Goal: Check status: Check status

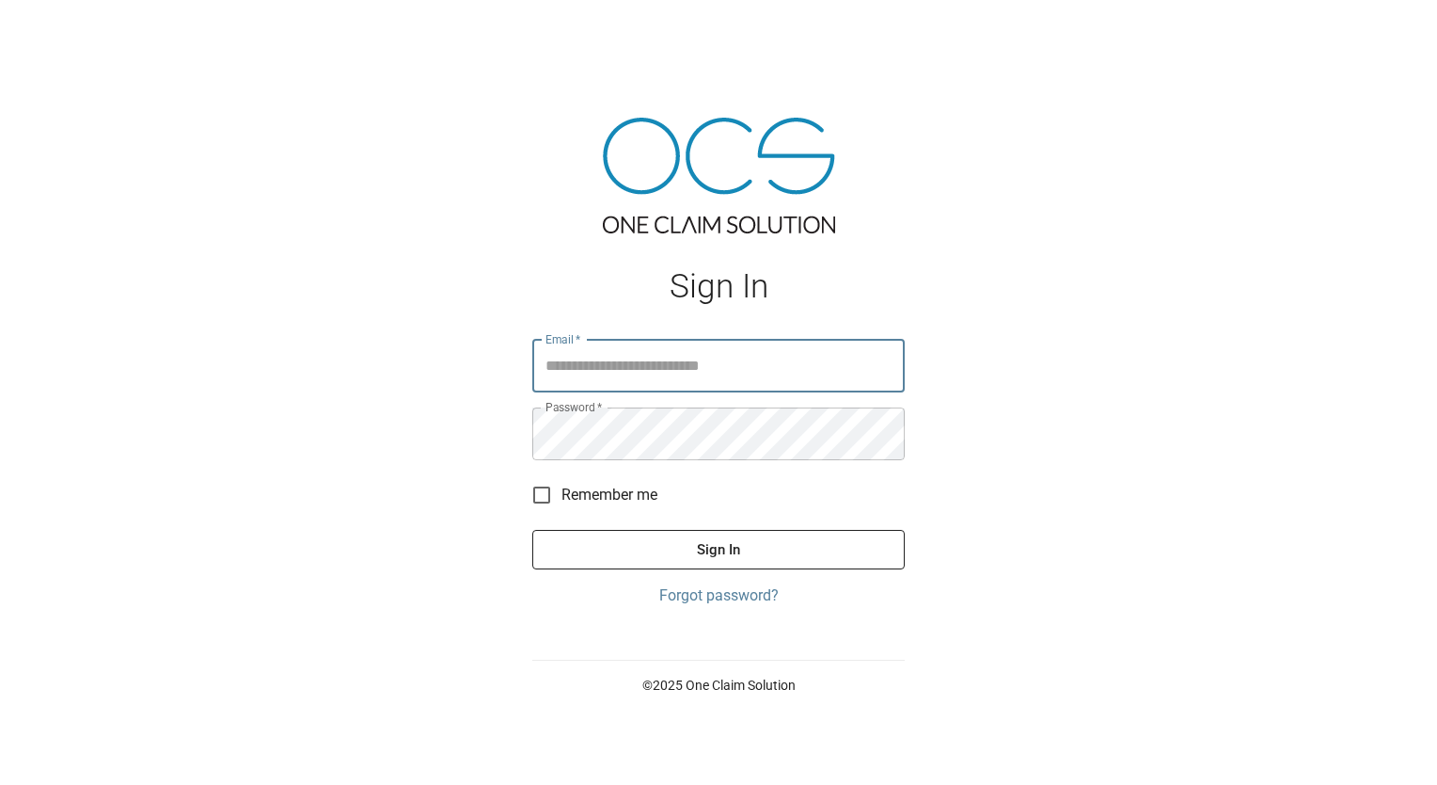
type input "**********"
click at [693, 547] on button "Sign In" at bounding box center [718, 550] width 373 height 40
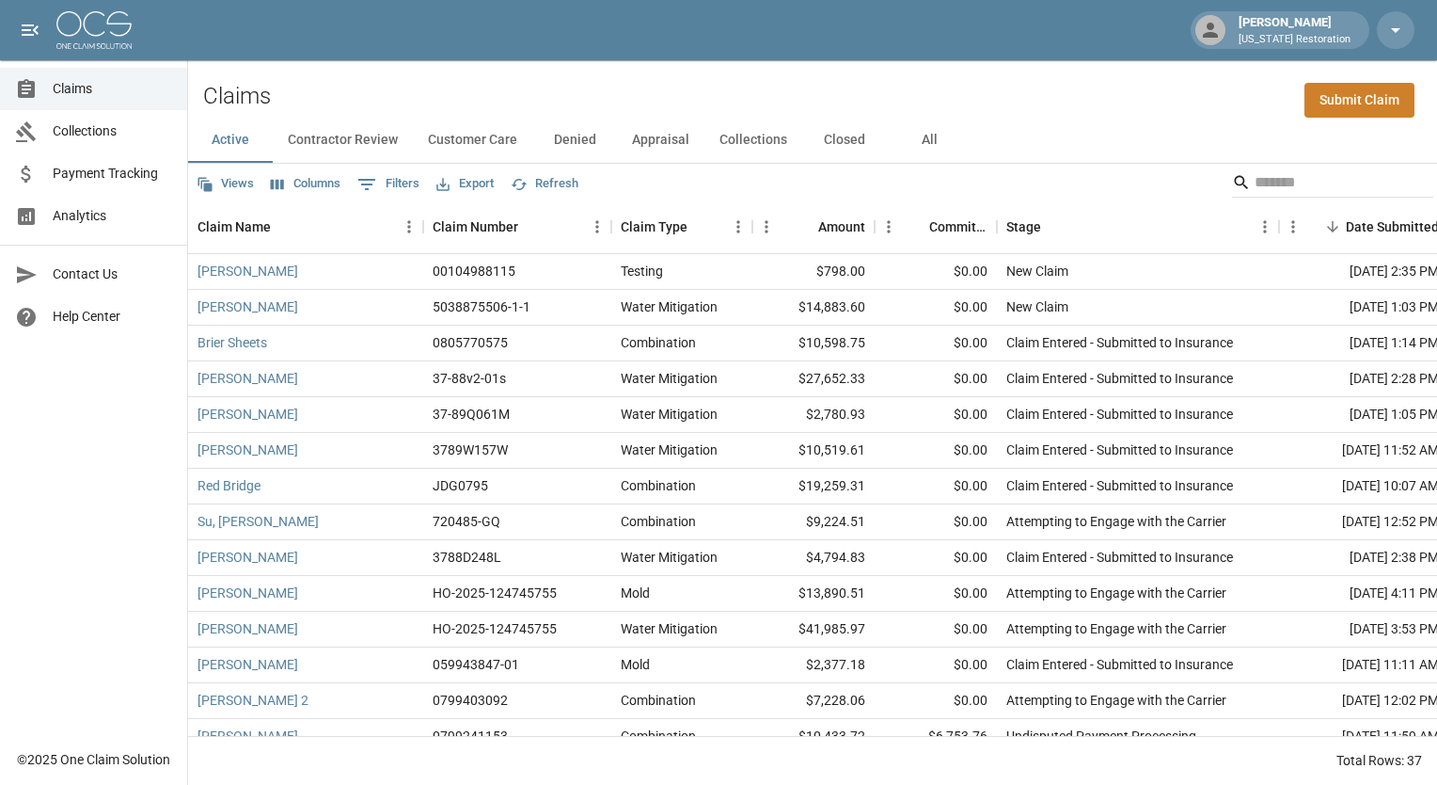
click at [914, 141] on button "All" at bounding box center [929, 140] width 85 height 45
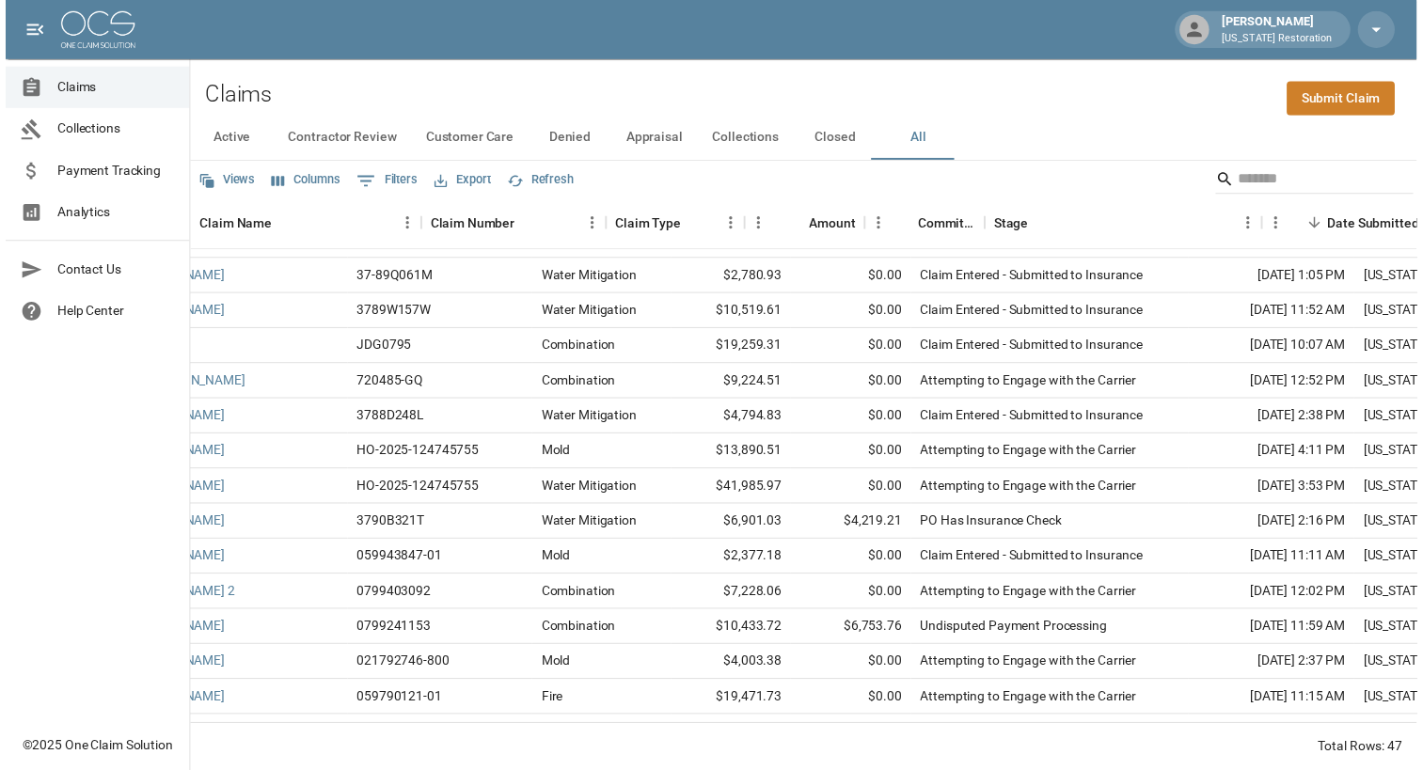
scroll to position [135, 0]
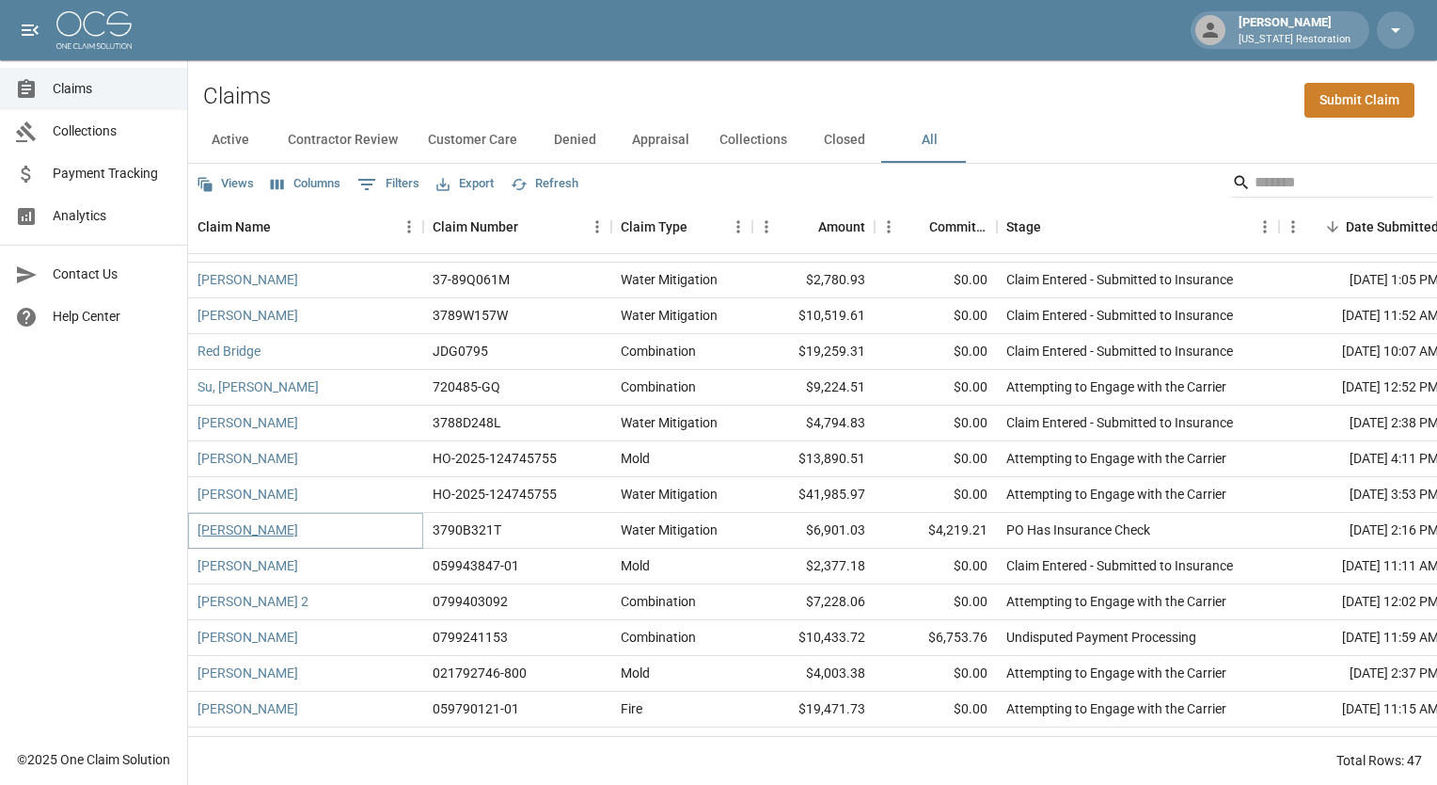
click at [261, 535] on link "[PERSON_NAME]" at bounding box center [248, 529] width 101 height 19
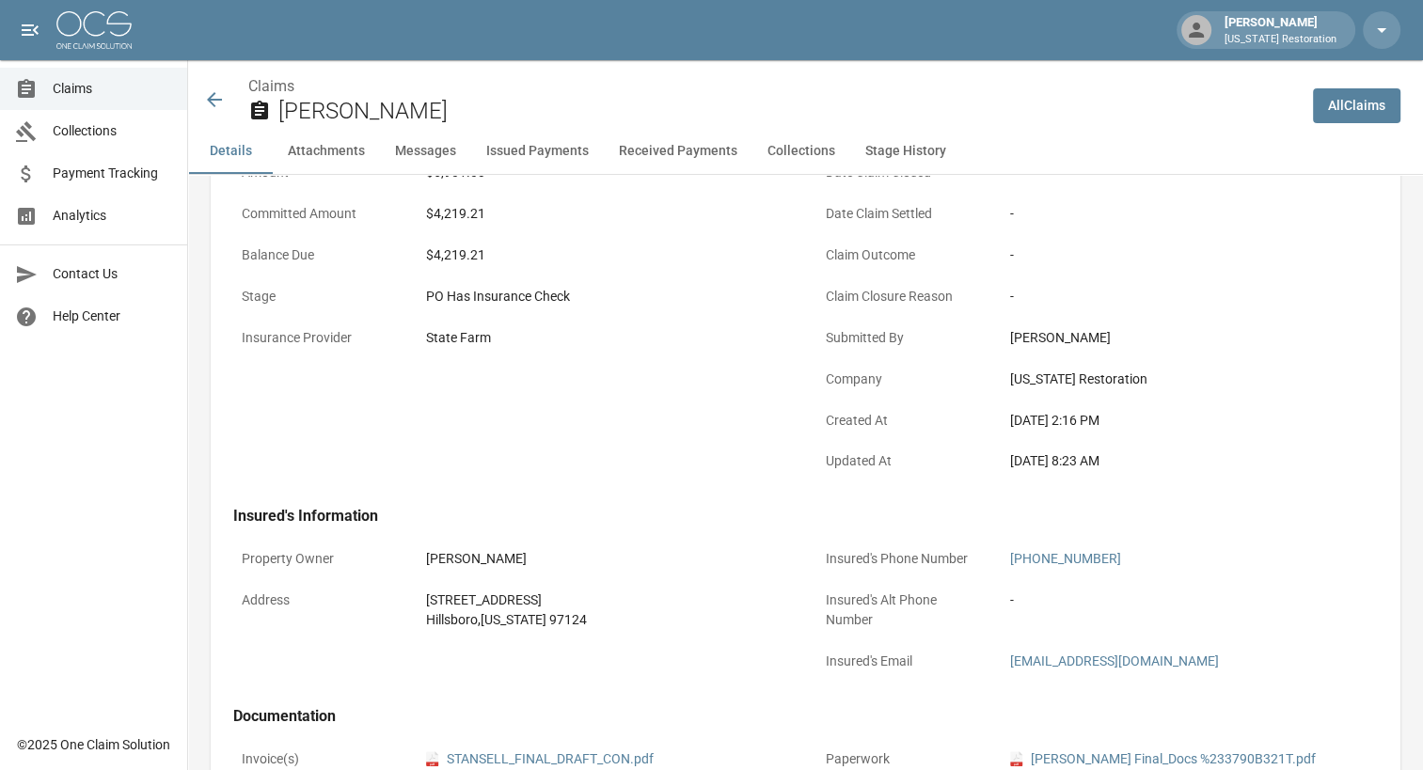
scroll to position [267, 0]
click at [219, 96] on icon at bounding box center [214, 99] width 23 height 23
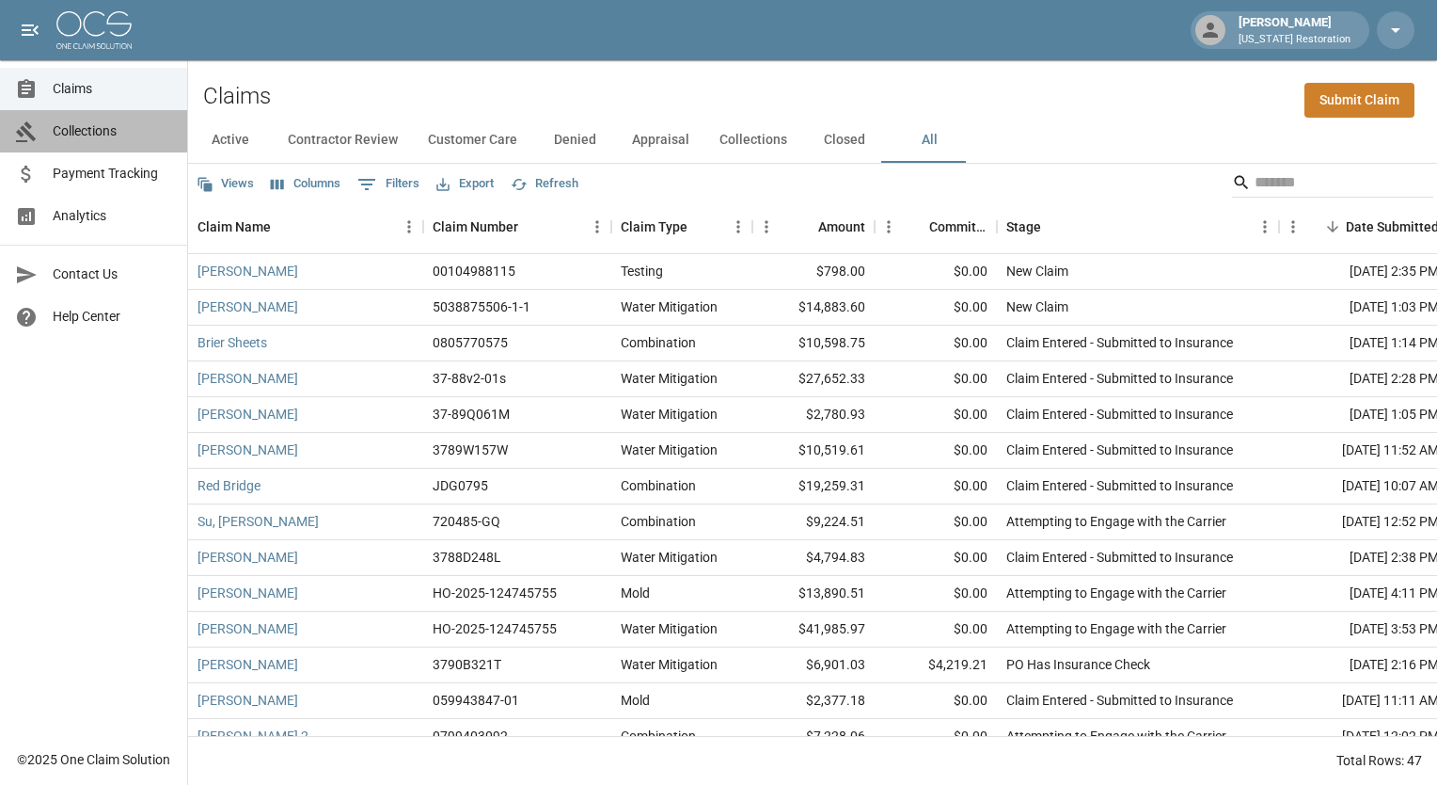
click at [95, 141] on link "Collections" at bounding box center [93, 131] width 187 height 42
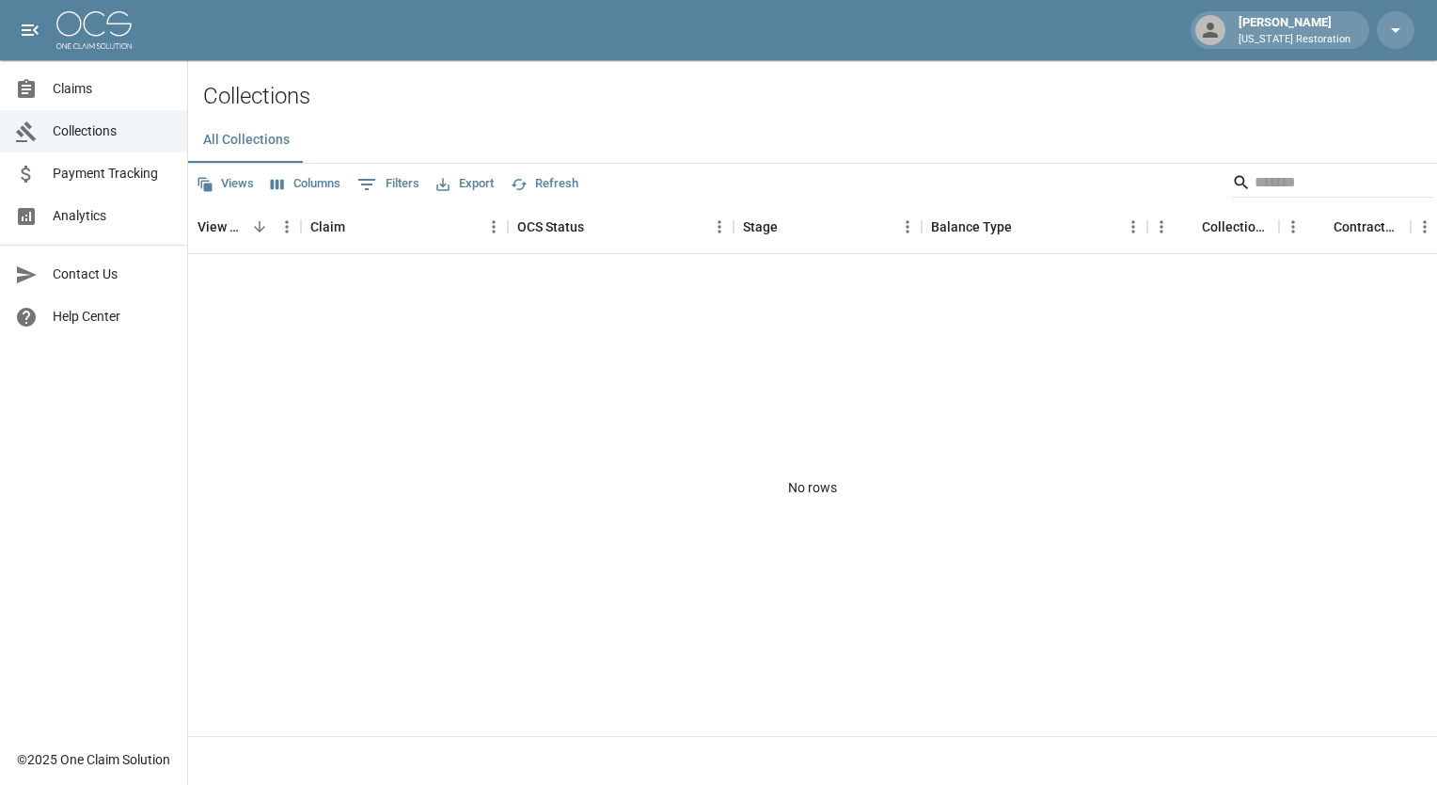
click at [135, 173] on span "Payment Tracking" at bounding box center [112, 174] width 119 height 20
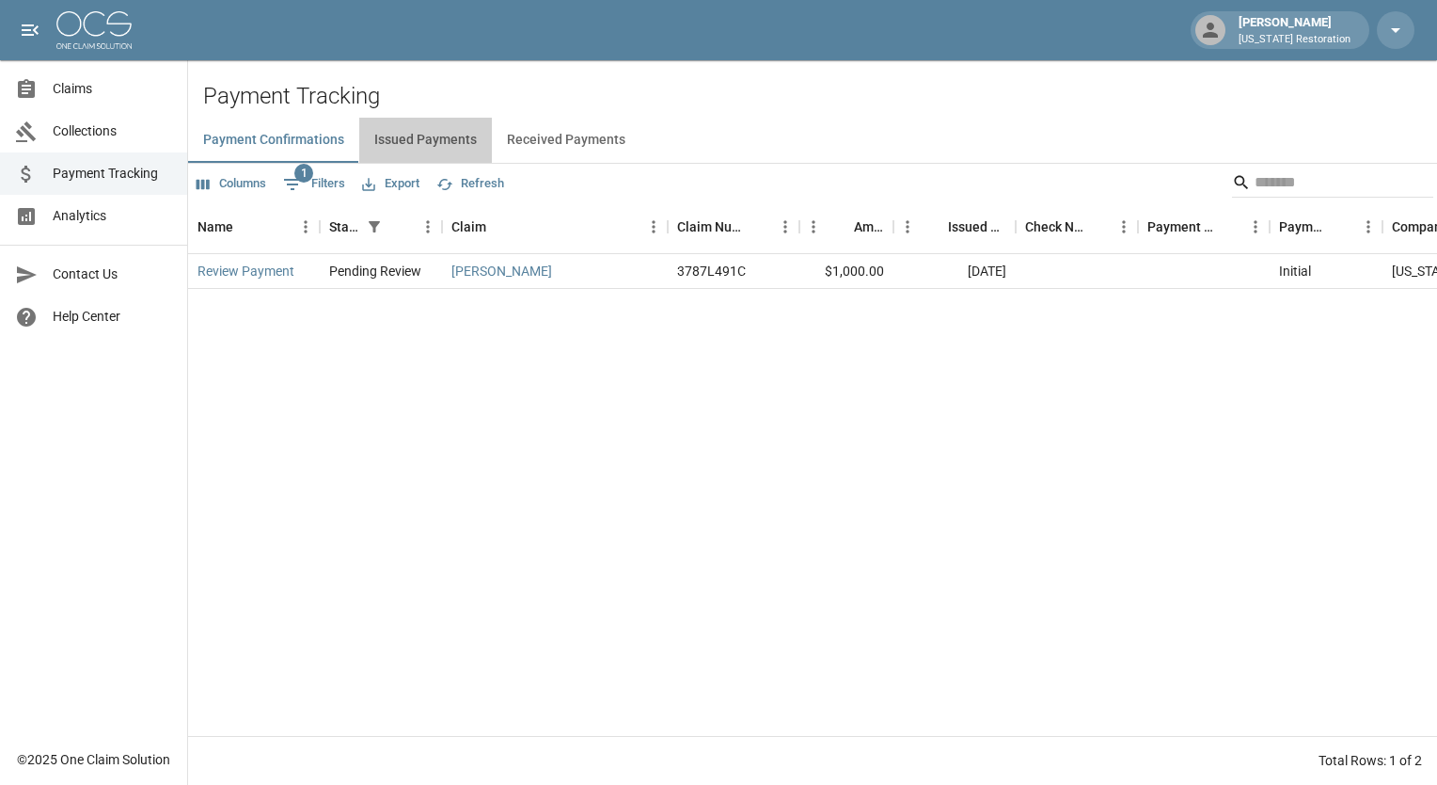
click at [456, 134] on button "Issued Payments" at bounding box center [425, 140] width 133 height 45
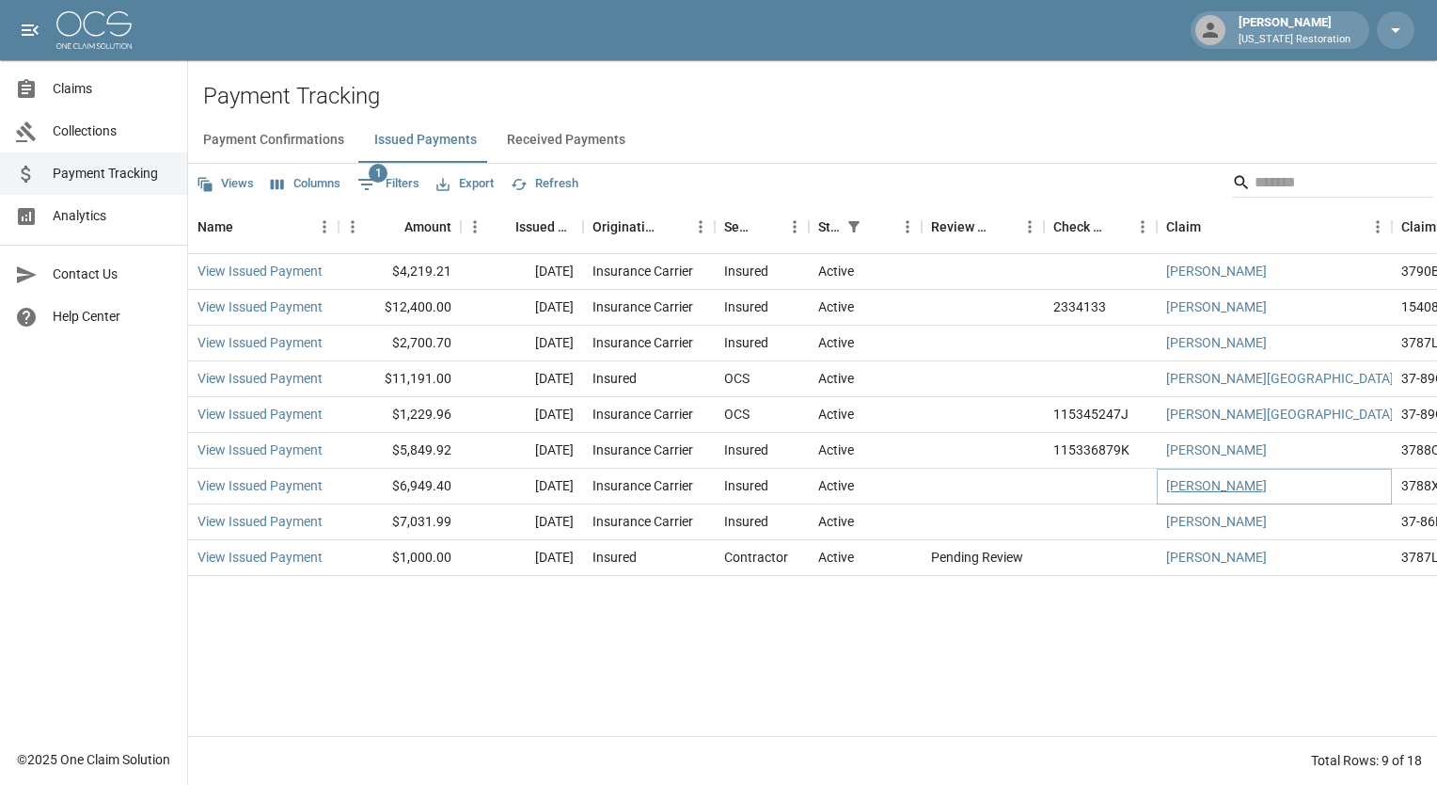
click at [1173, 485] on link "[PERSON_NAME]" at bounding box center [1216, 485] width 101 height 19
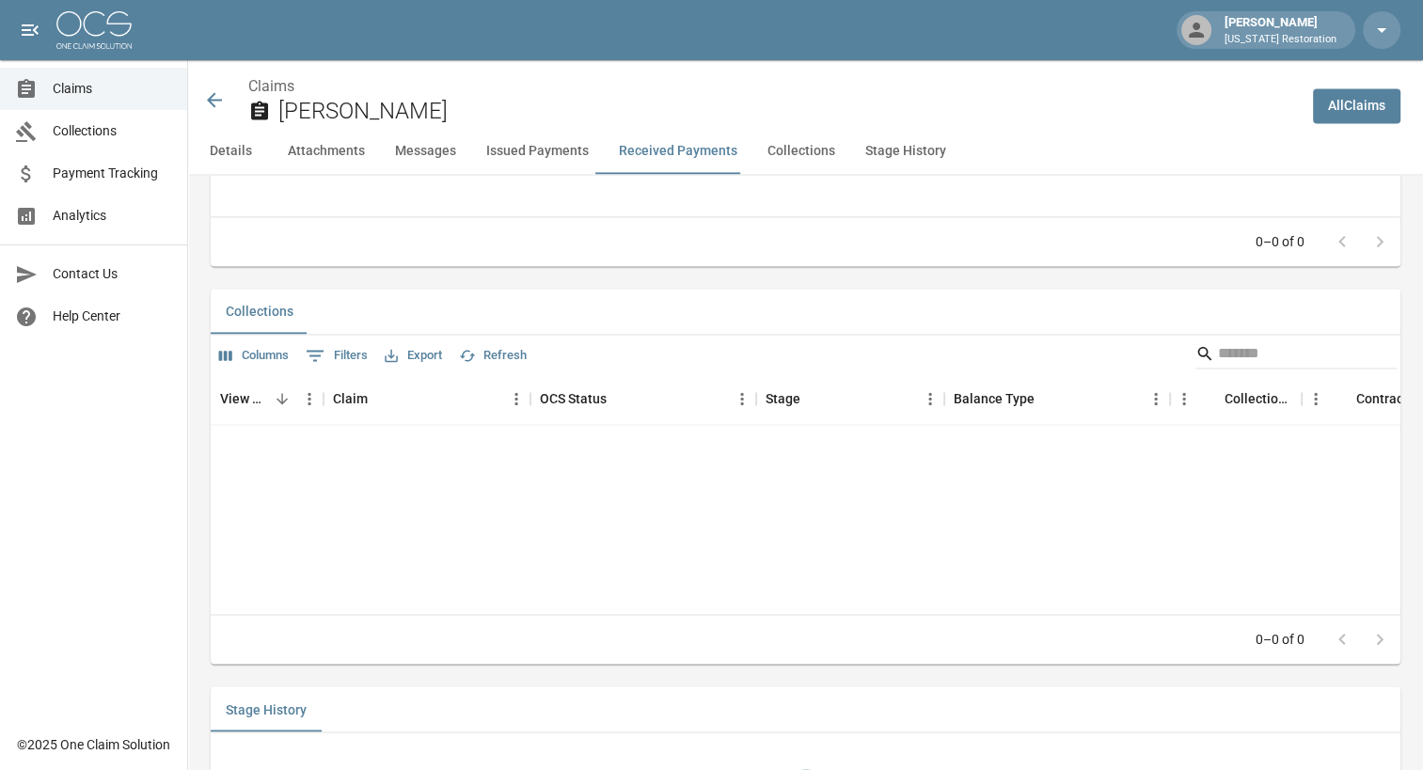
scroll to position [2860, 0]
click at [786, 156] on button "Collections" at bounding box center [802, 151] width 98 height 45
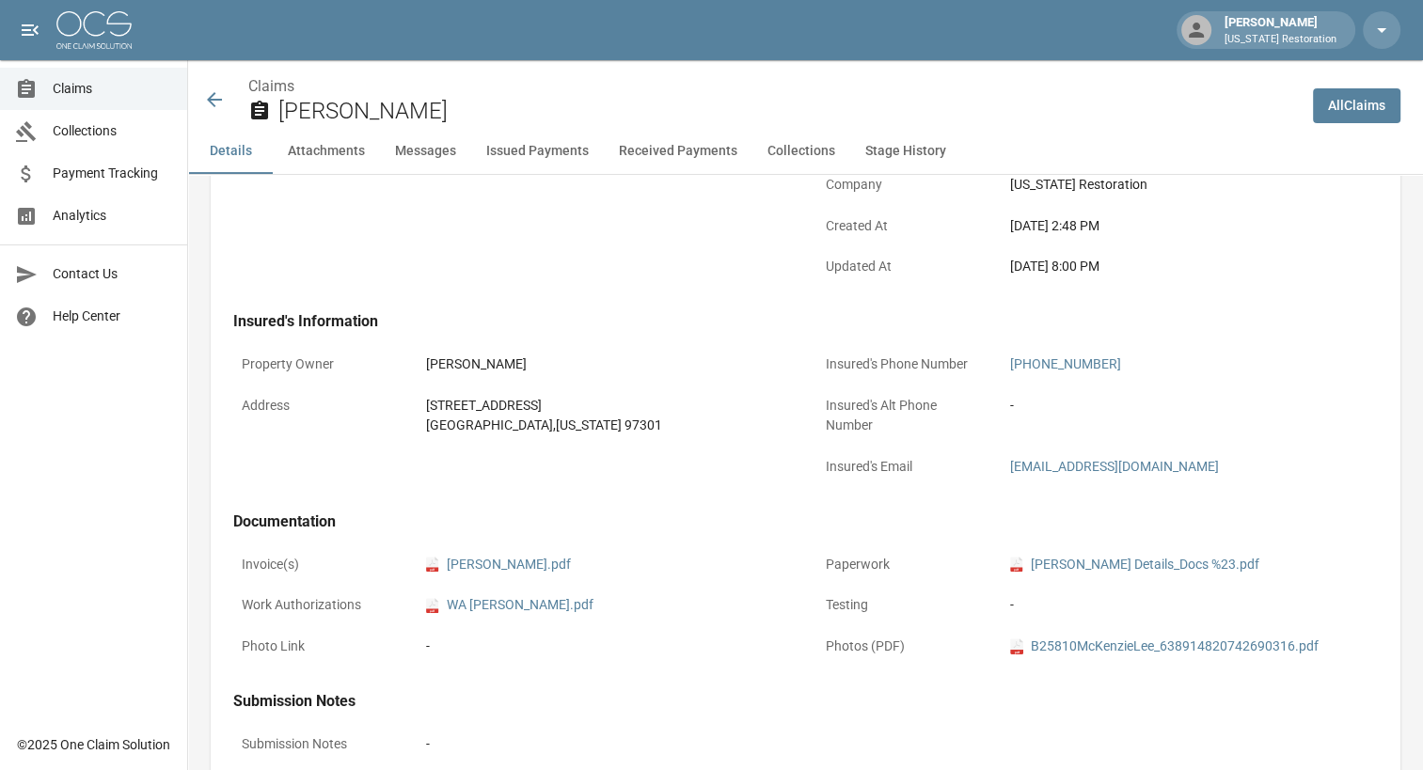
scroll to position [0, 0]
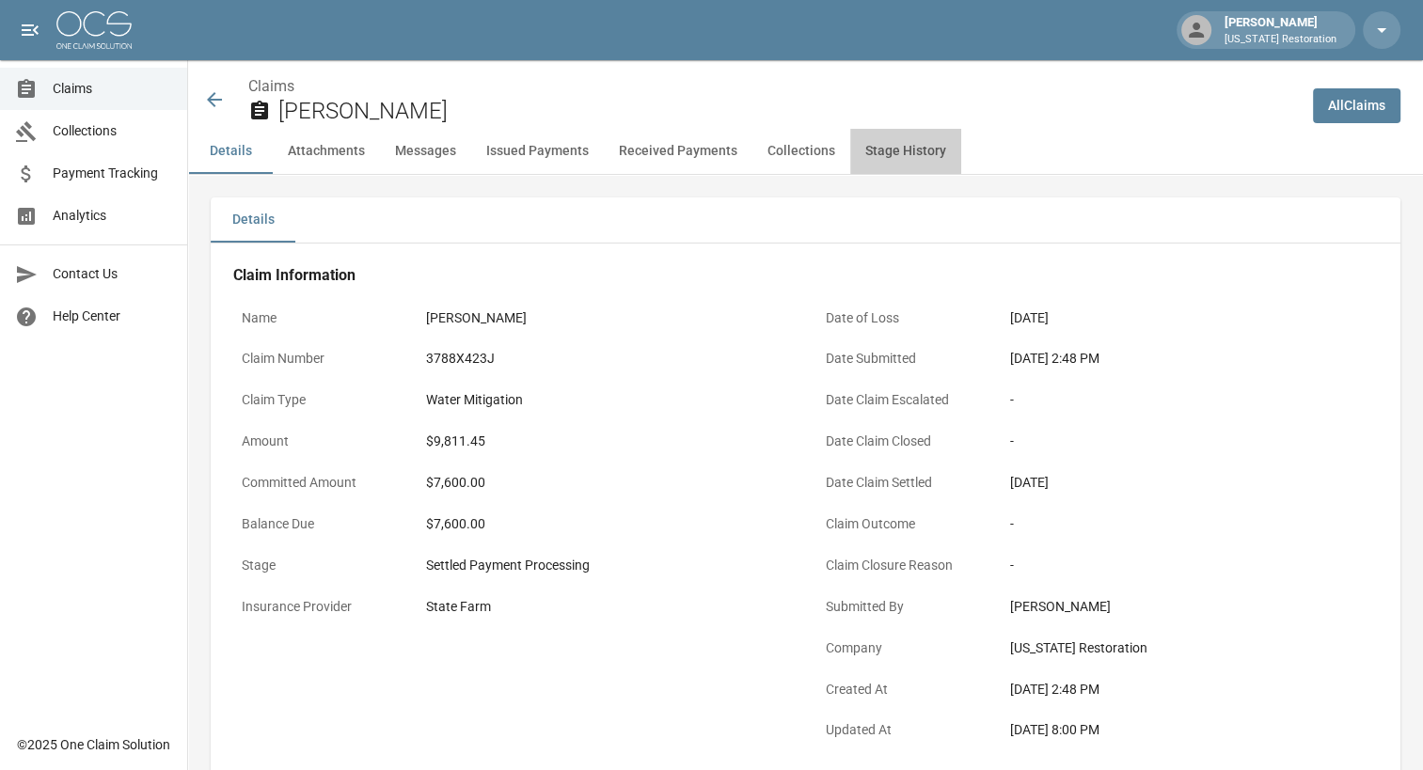
click at [884, 153] on button "Stage History" at bounding box center [905, 151] width 111 height 45
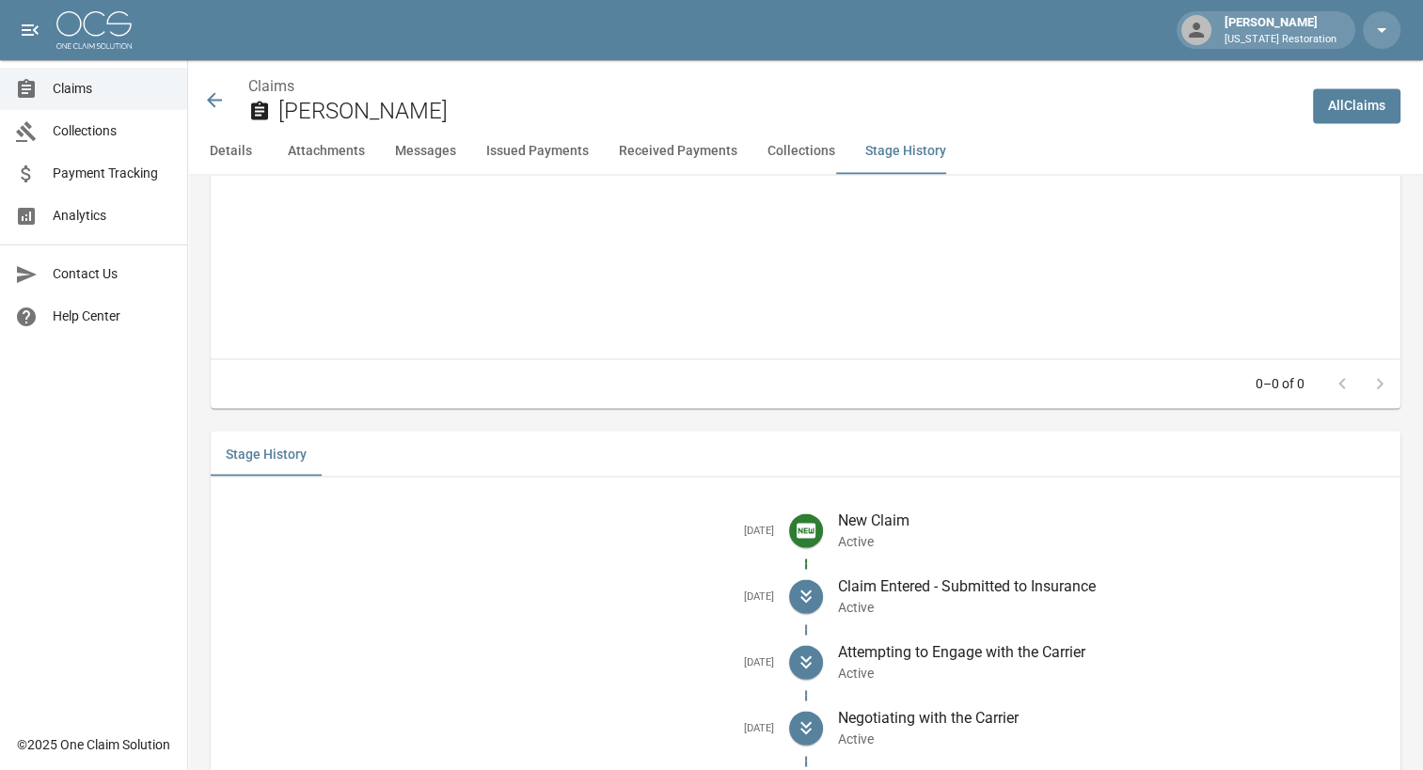
scroll to position [3304, 0]
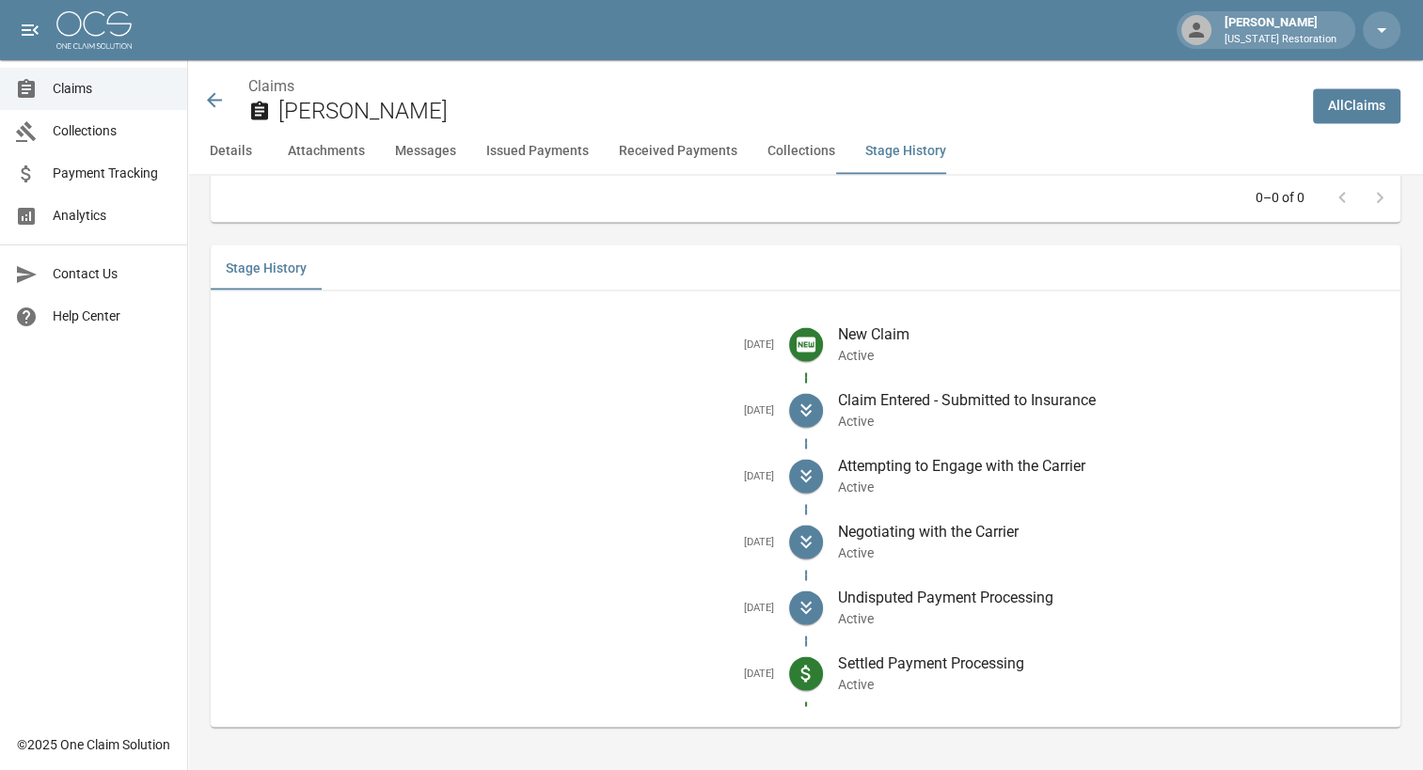
click at [801, 153] on button "Collections" at bounding box center [802, 151] width 98 height 45
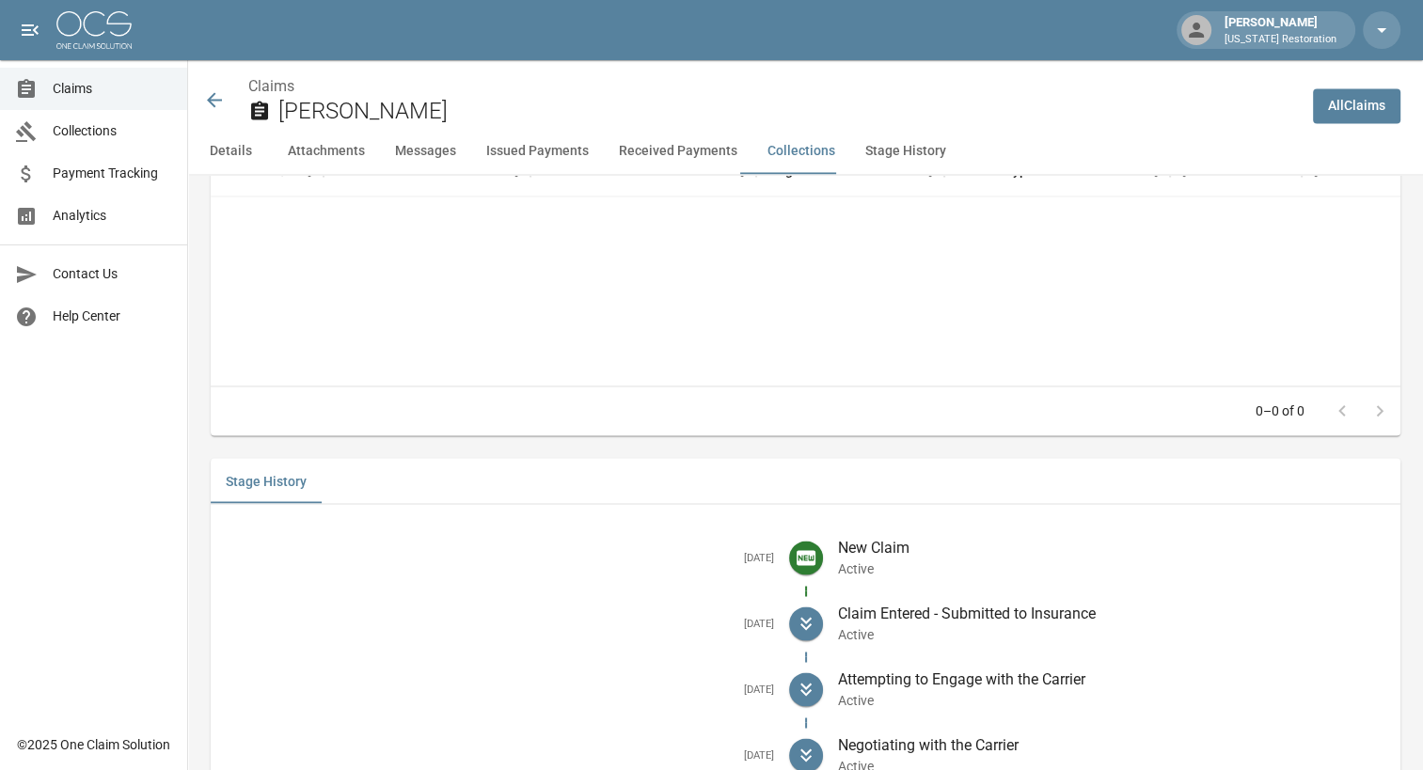
scroll to position [2914, 0]
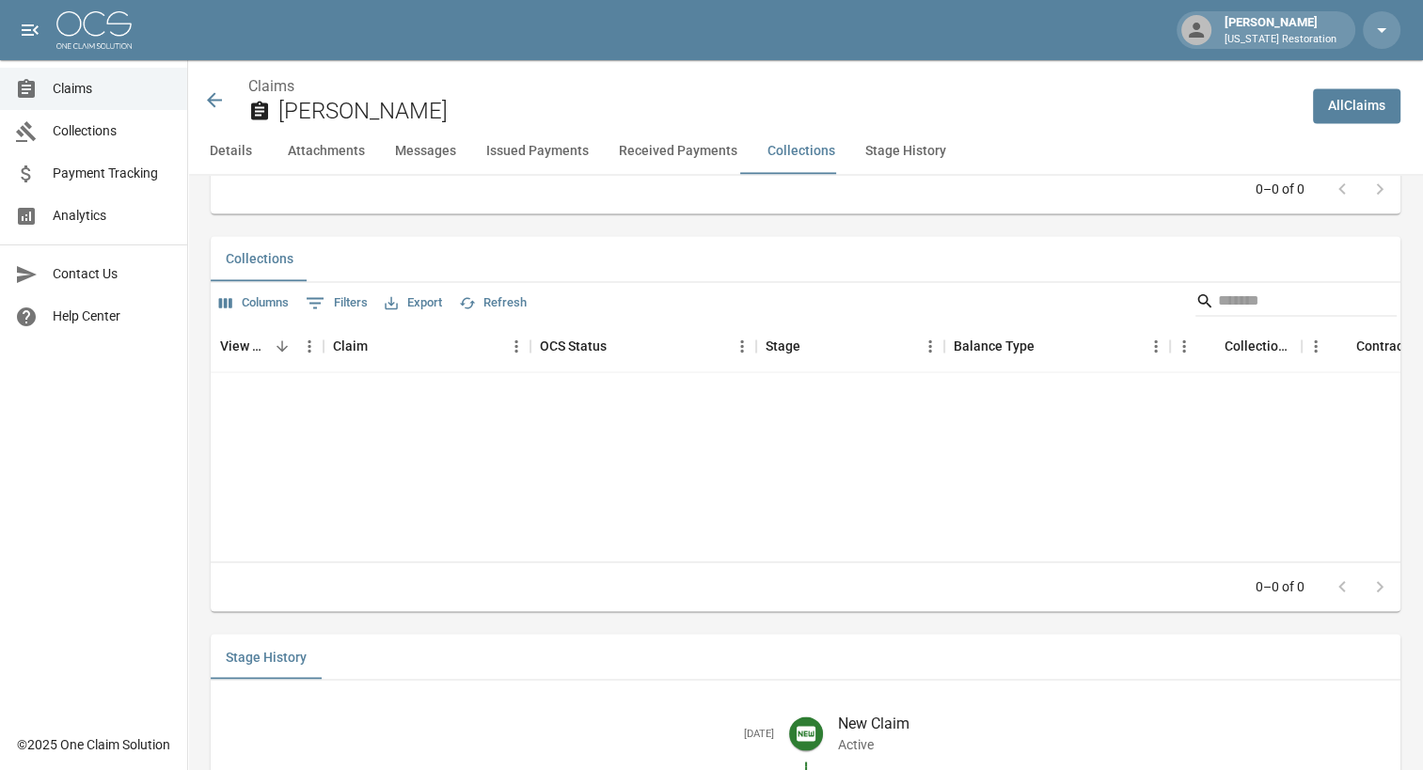
click at [697, 156] on button "Received Payments" at bounding box center [678, 151] width 149 height 45
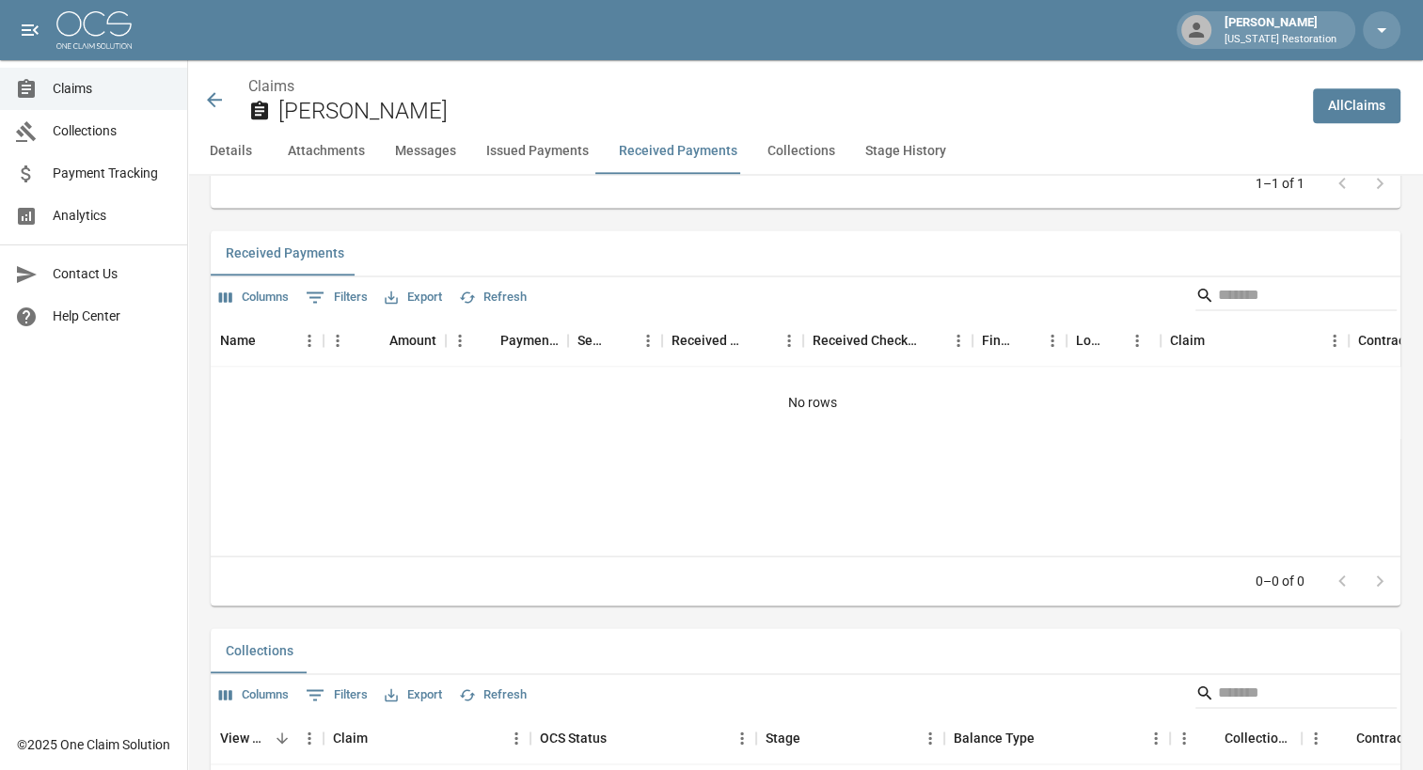
scroll to position [2516, 0]
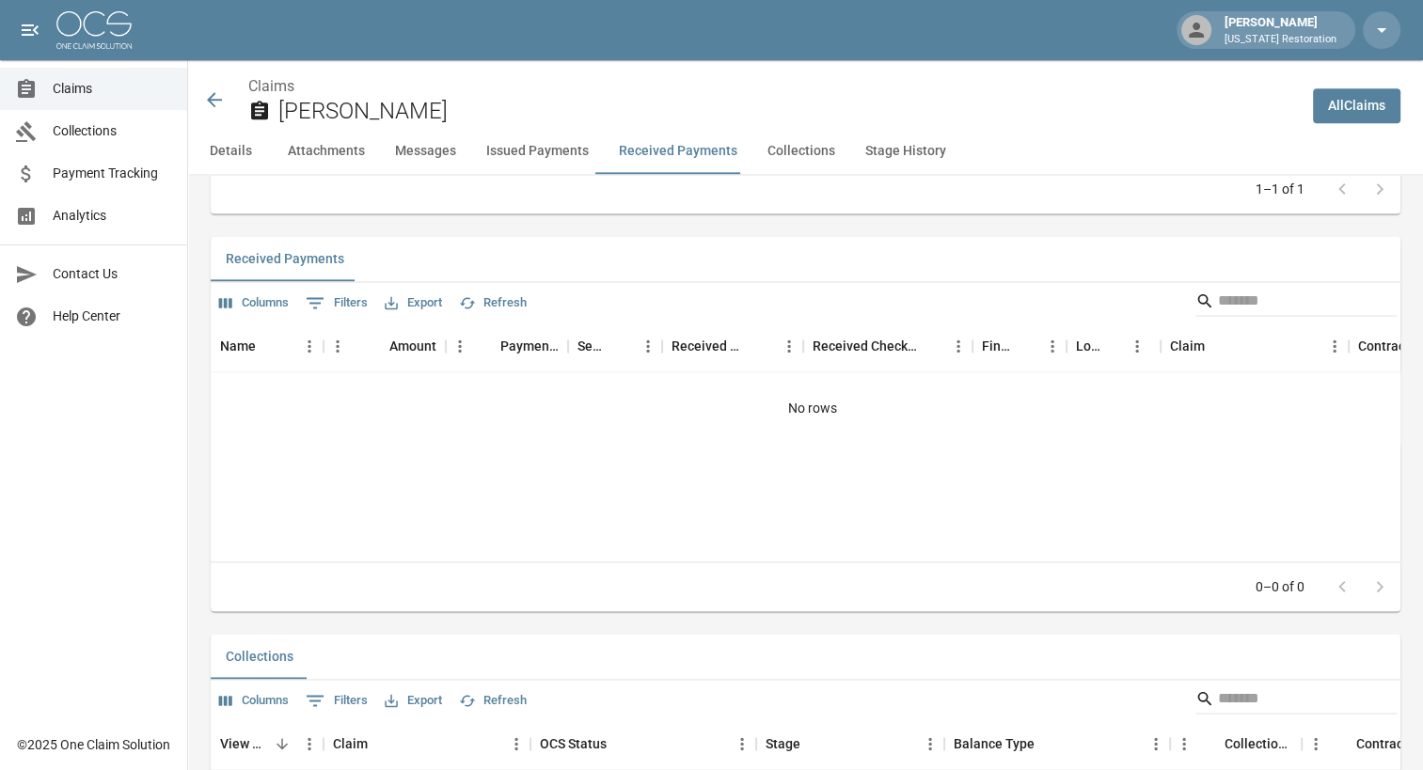
click at [554, 160] on button "Issued Payments" at bounding box center [537, 151] width 133 height 45
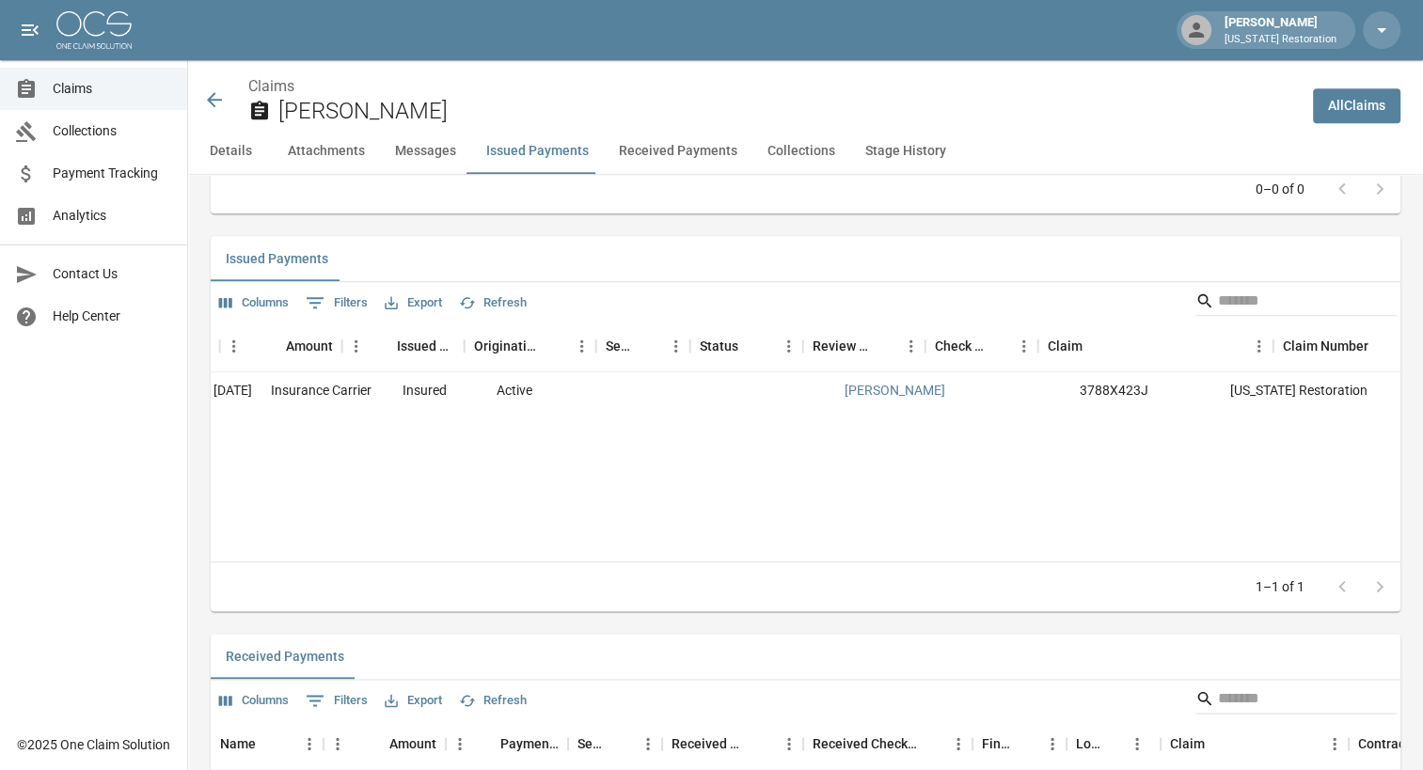
scroll to position [0, 0]
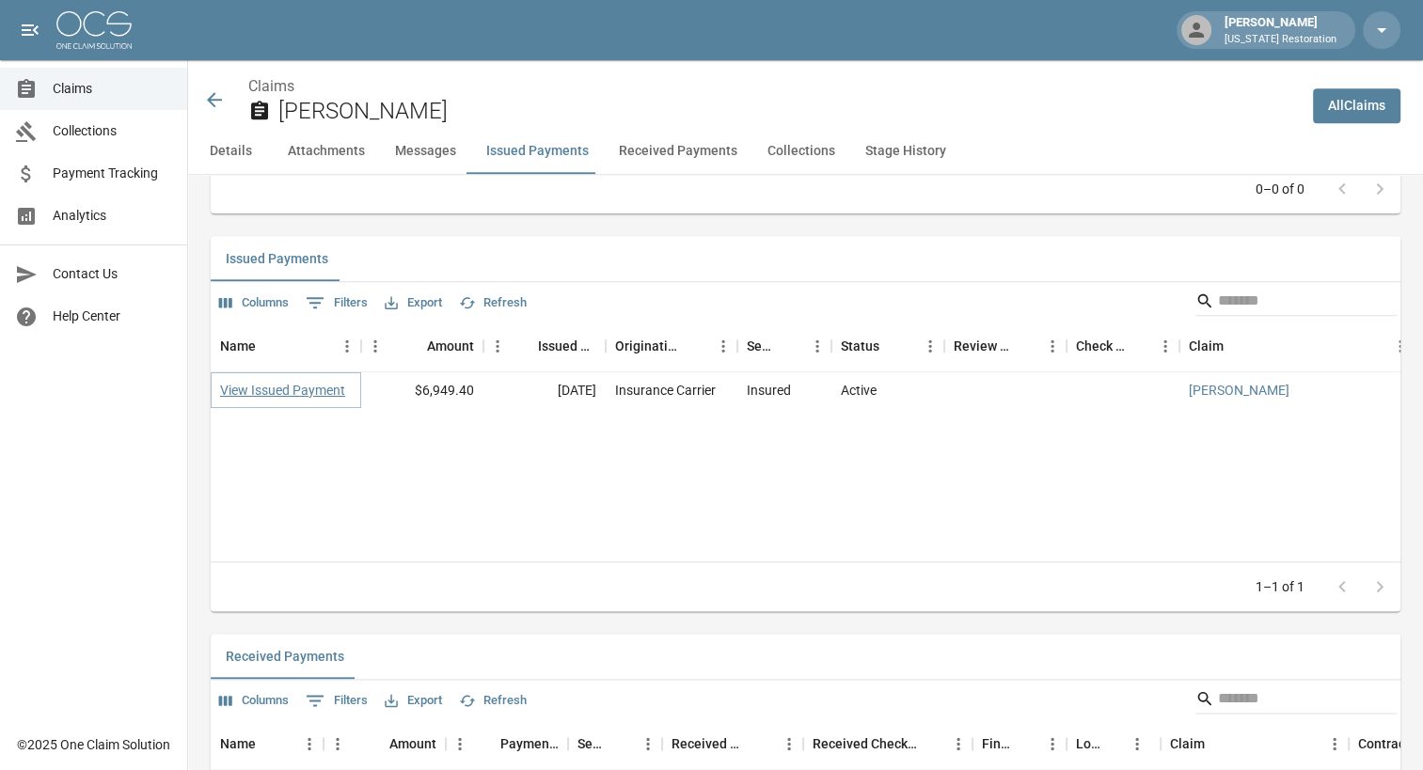
click at [312, 386] on link "View Issued Payment" at bounding box center [282, 390] width 125 height 19
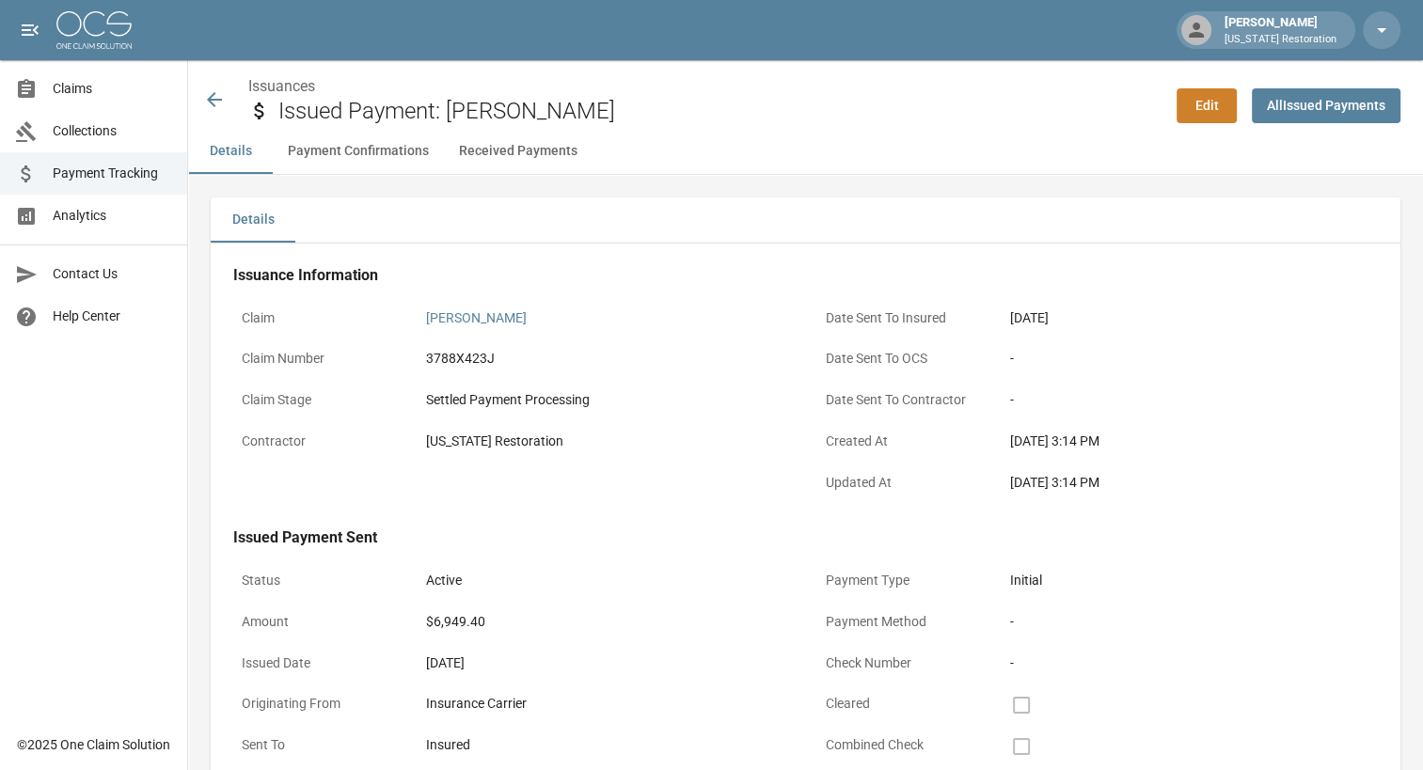
click at [371, 142] on button "Payment Confirmations" at bounding box center [358, 151] width 171 height 45
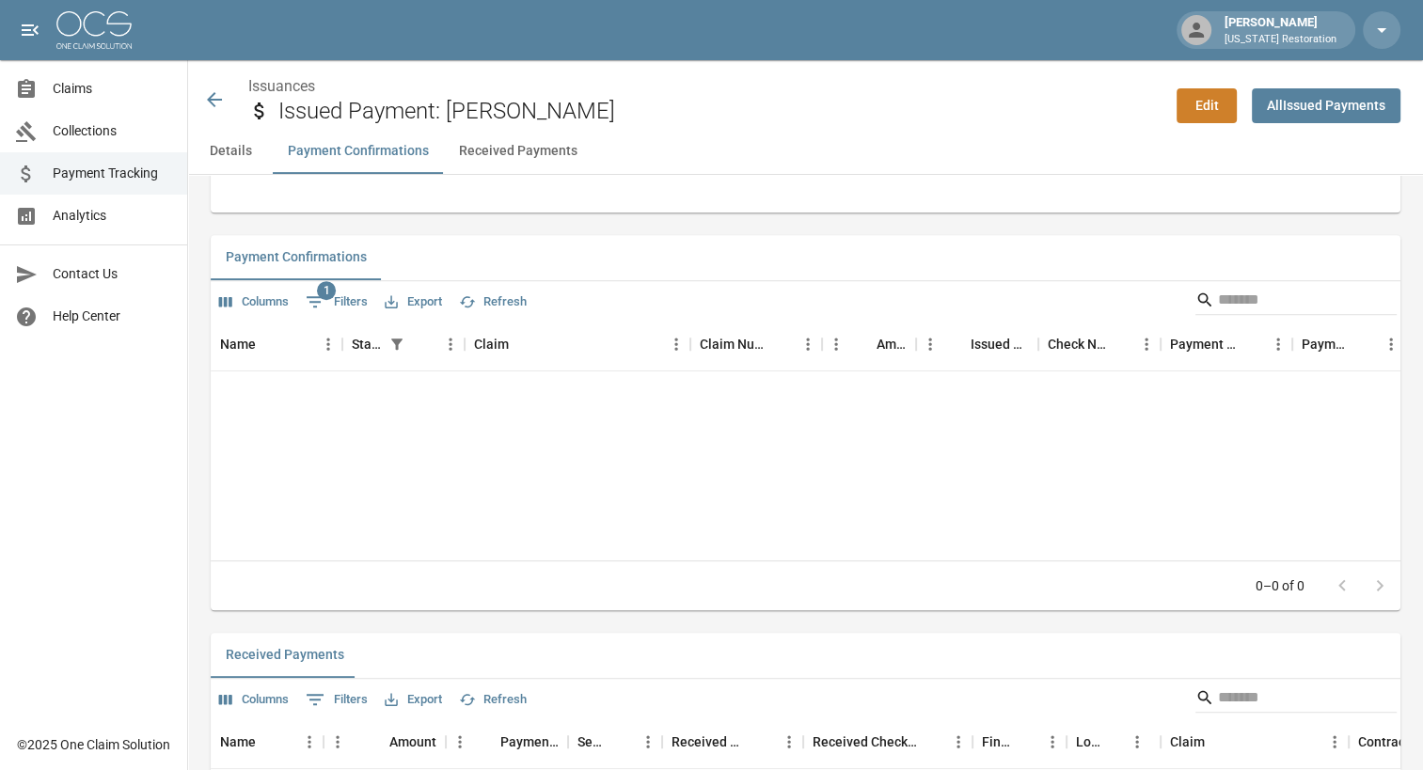
click at [508, 153] on button "Received Payments" at bounding box center [518, 151] width 149 height 45
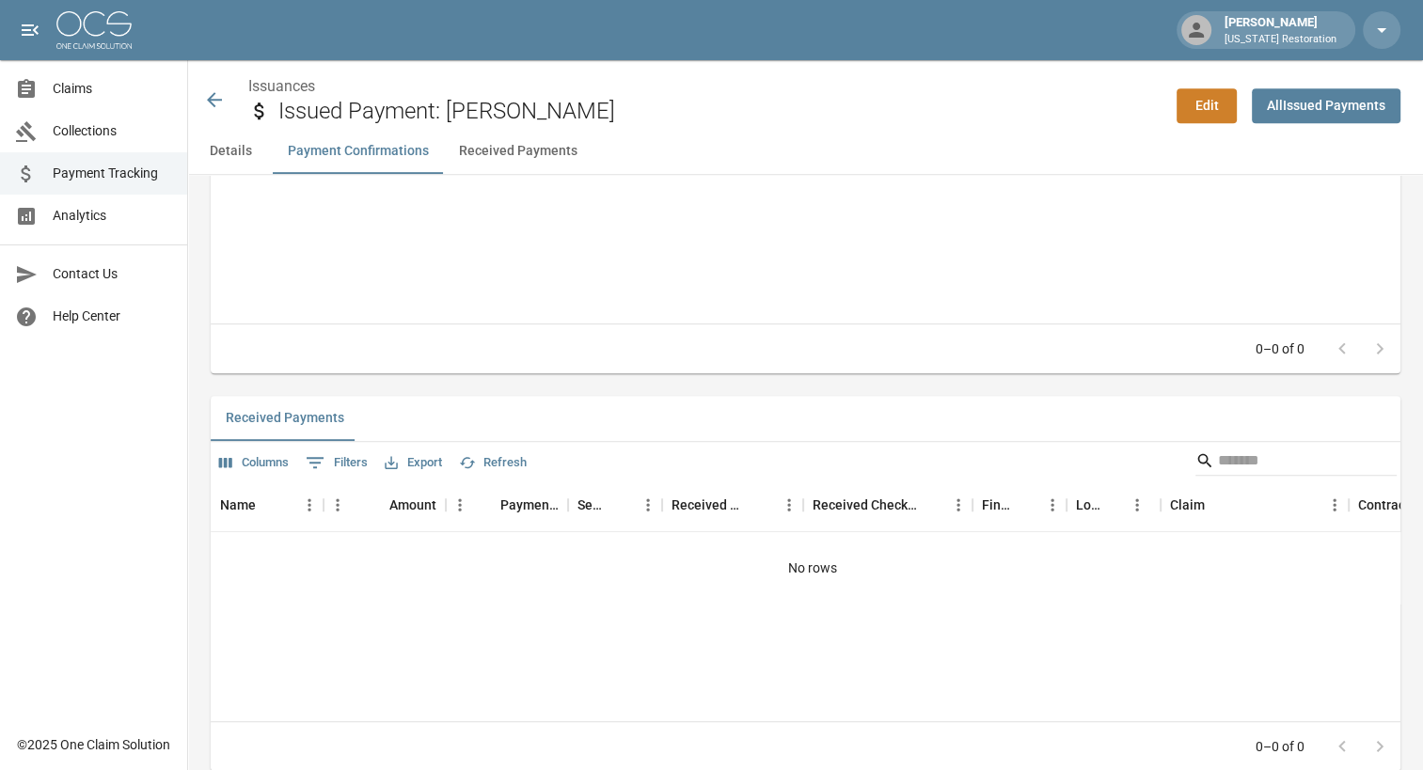
scroll to position [996, 0]
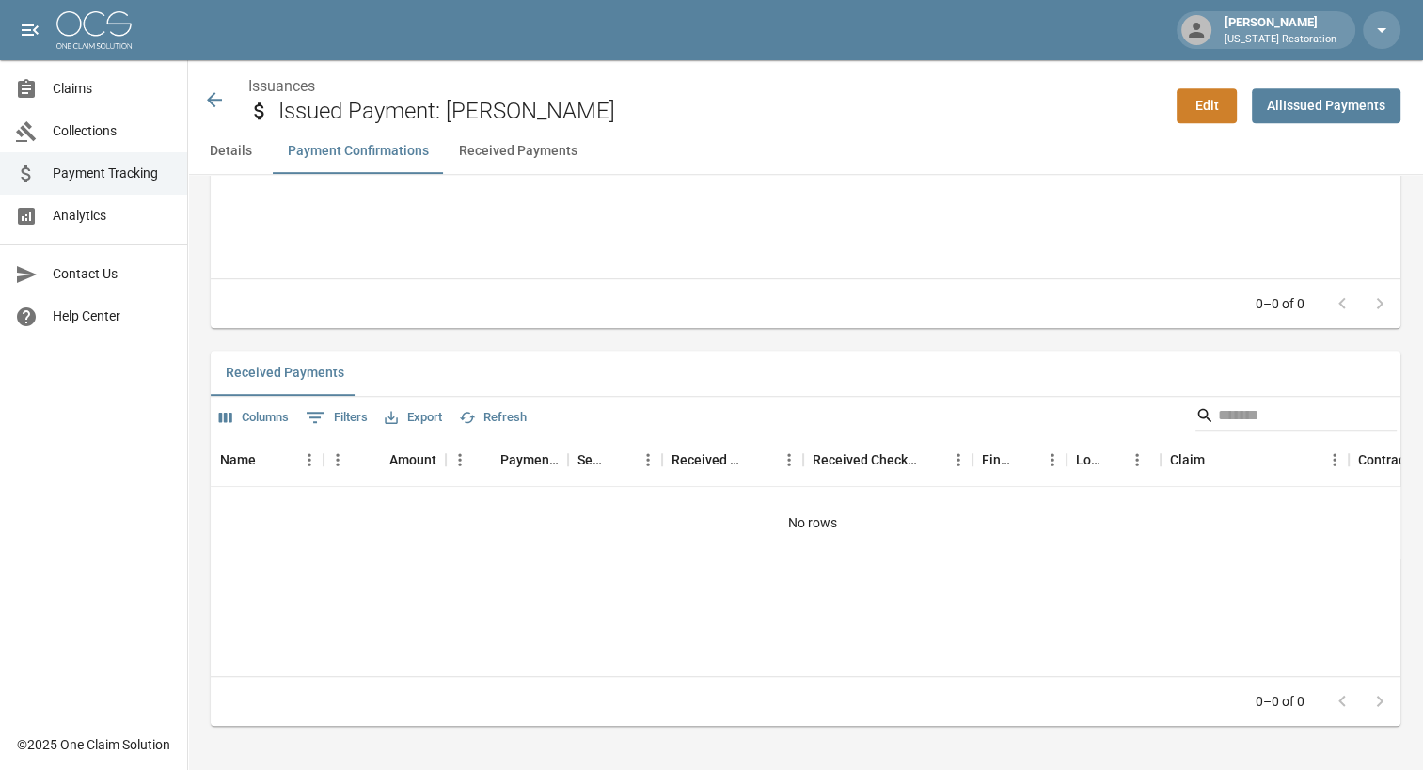
click at [222, 151] on button "Details" at bounding box center [230, 151] width 85 height 45
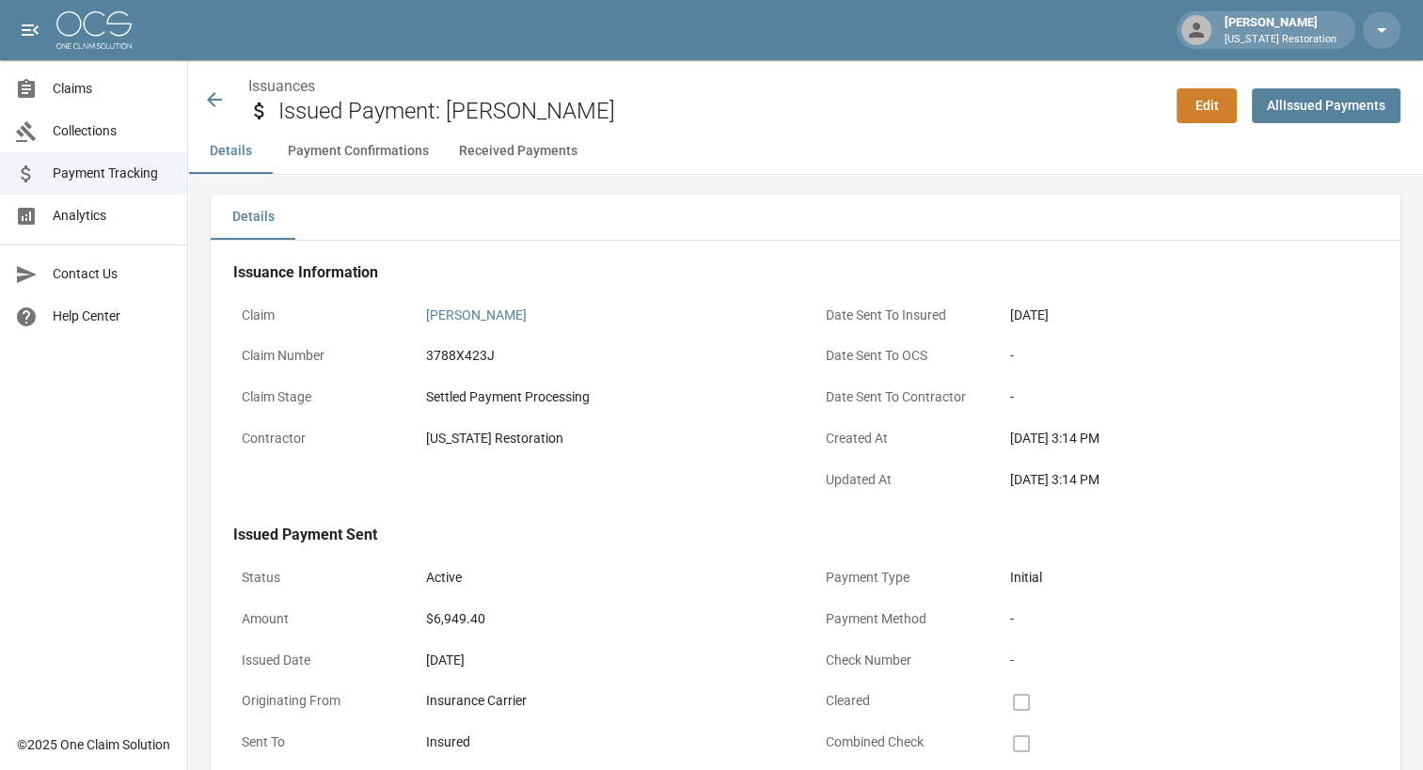
scroll to position [0, 0]
click at [217, 103] on icon at bounding box center [214, 99] width 23 height 23
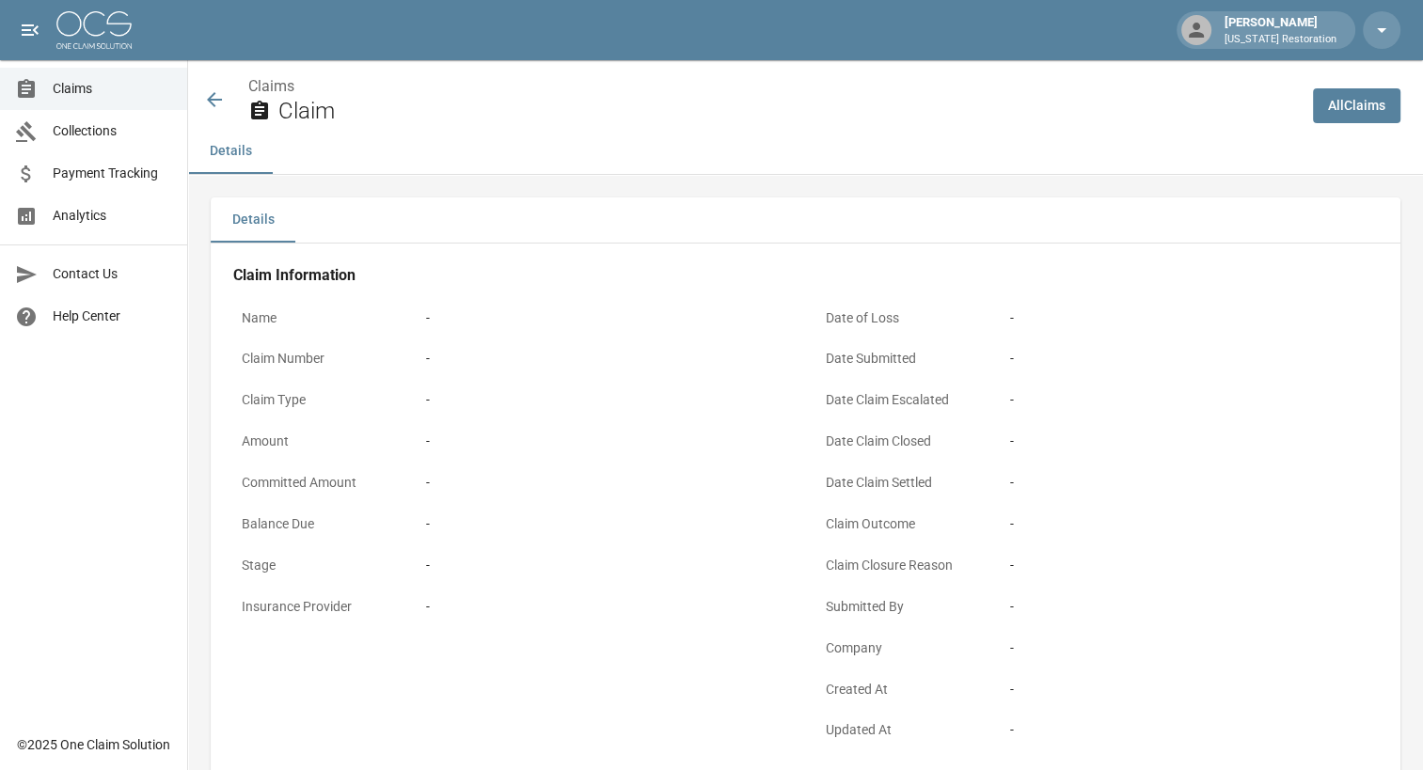
scroll to position [580, 0]
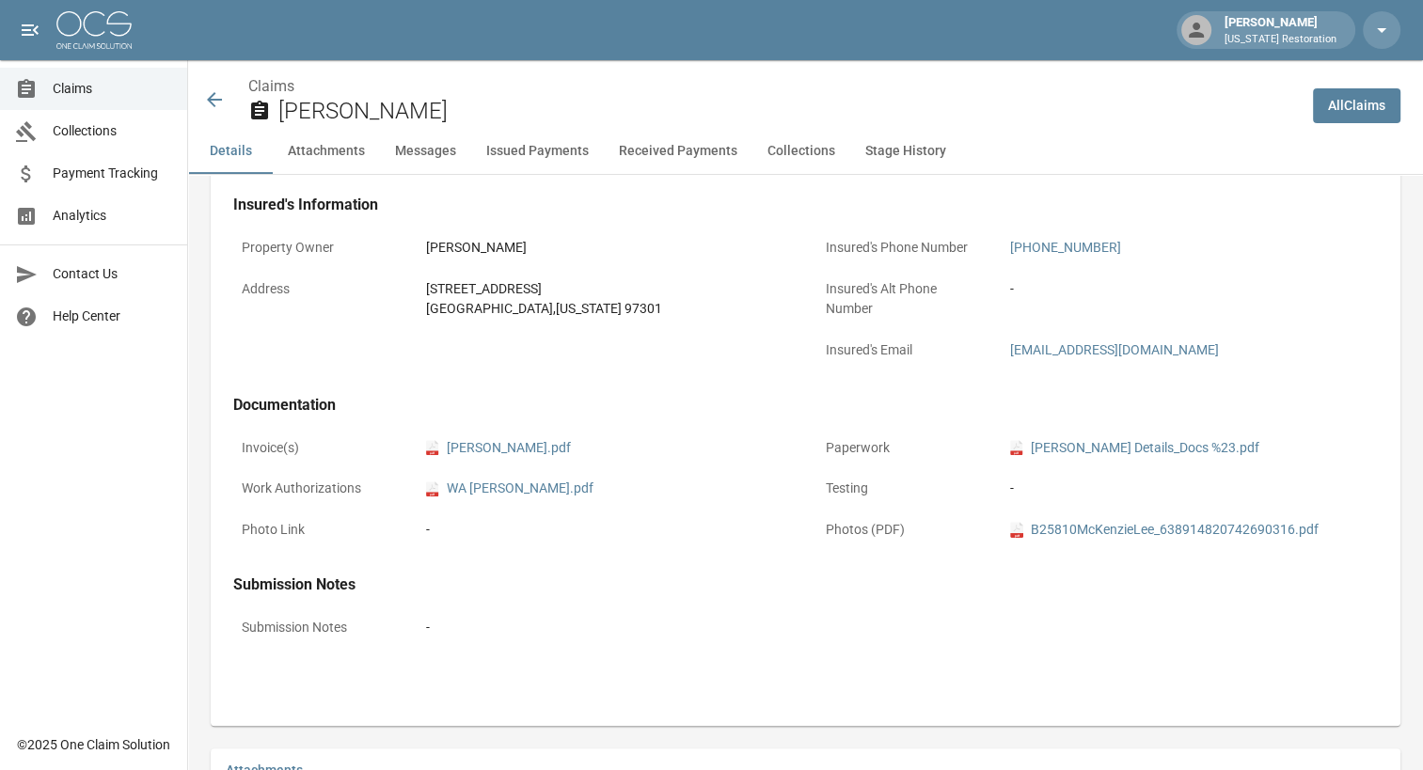
click at [214, 104] on icon at bounding box center [214, 99] width 23 height 23
